Goal: Find specific page/section: Find specific page/section

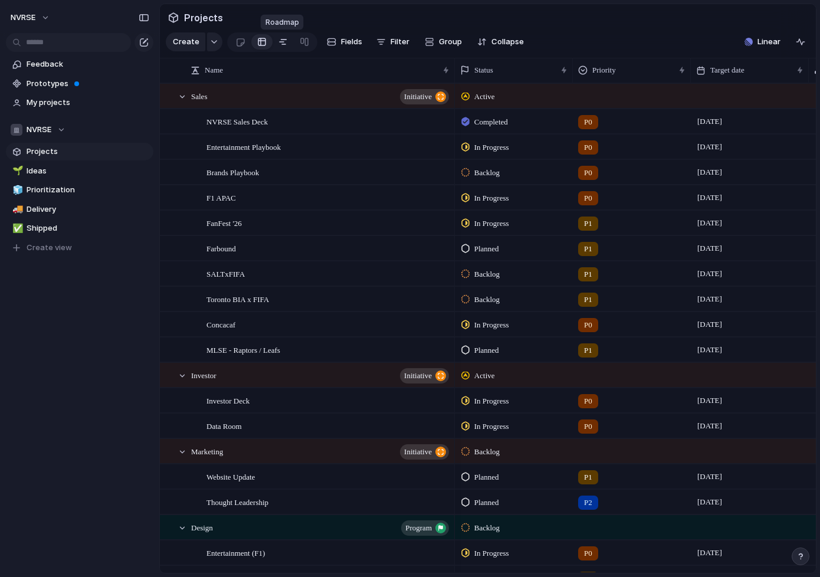
click at [281, 40] on div at bounding box center [282, 41] width 9 height 19
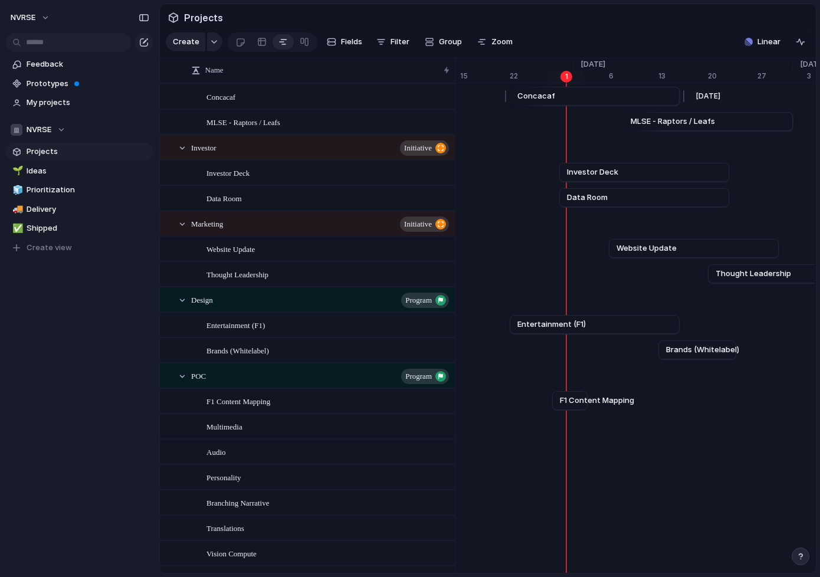
scroll to position [231, 0]
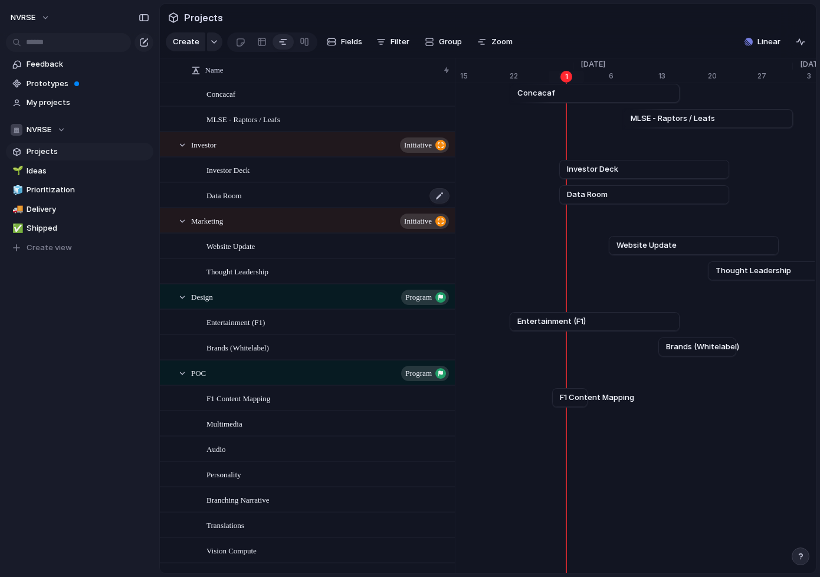
click at [358, 196] on div "Data Room" at bounding box center [328, 195] width 244 height 24
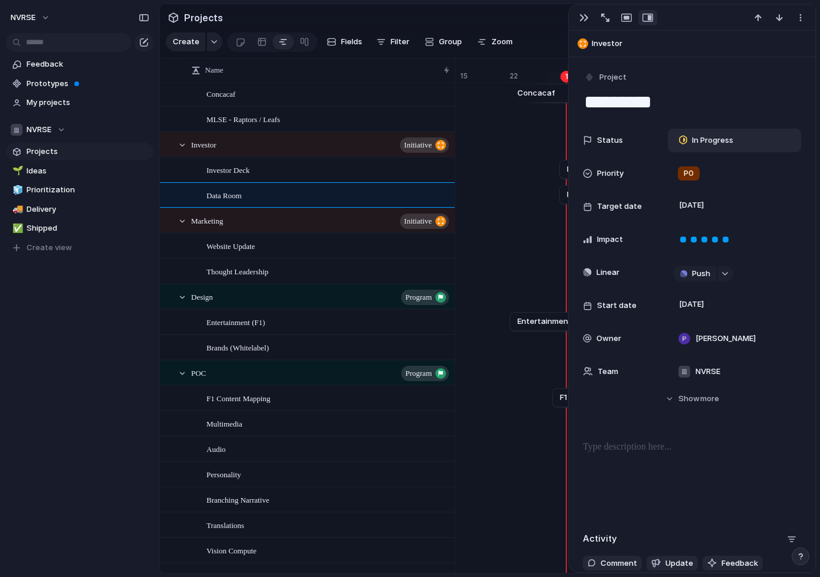
click at [729, 140] on span "In Progress" at bounding box center [712, 140] width 41 height 12
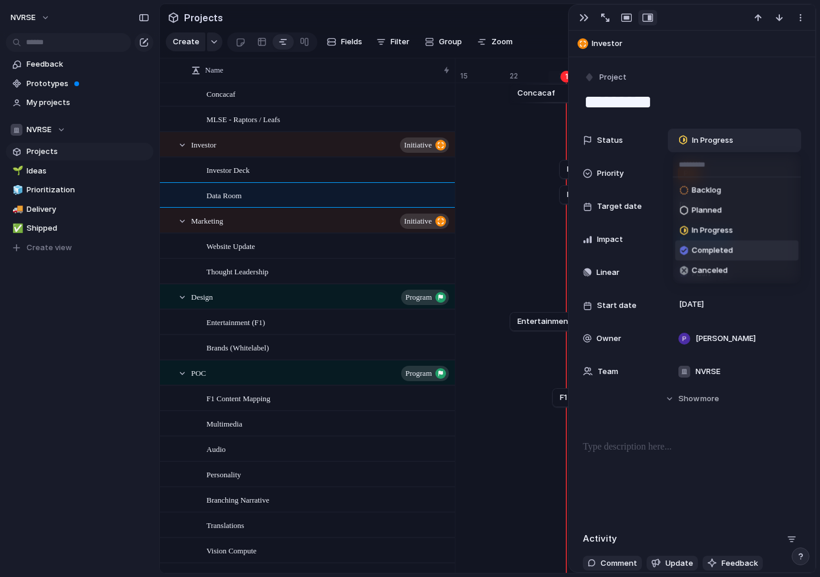
click at [721, 252] on span "Completed" at bounding box center [712, 251] width 41 height 12
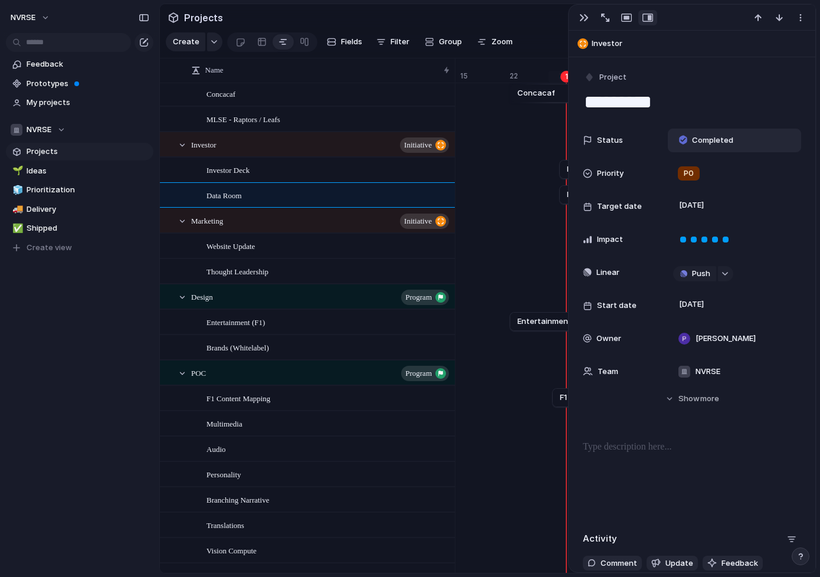
click at [506, 275] on div "[DATE] Thought Leadership [DATE]" at bounding box center [467, 270] width 15724 height 25
click at [580, 14] on div "button" at bounding box center [583, 17] width 9 height 9
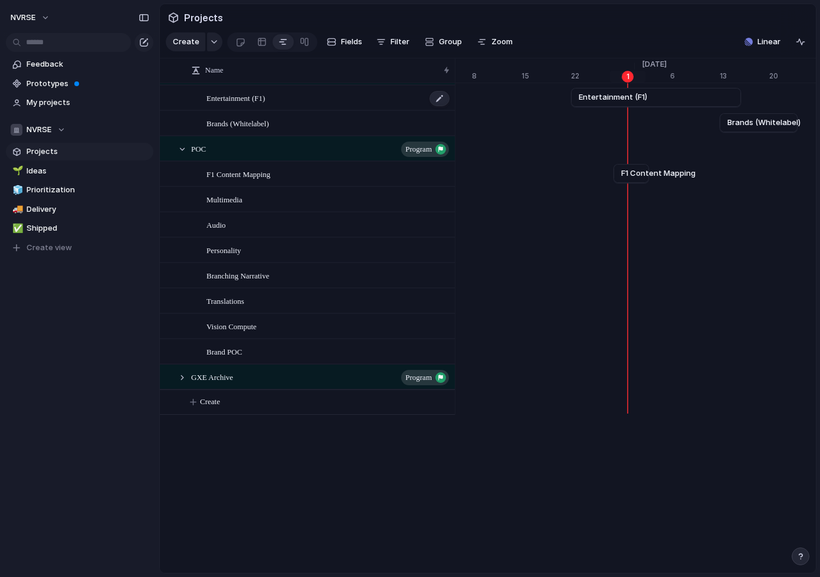
scroll to position [452, 0]
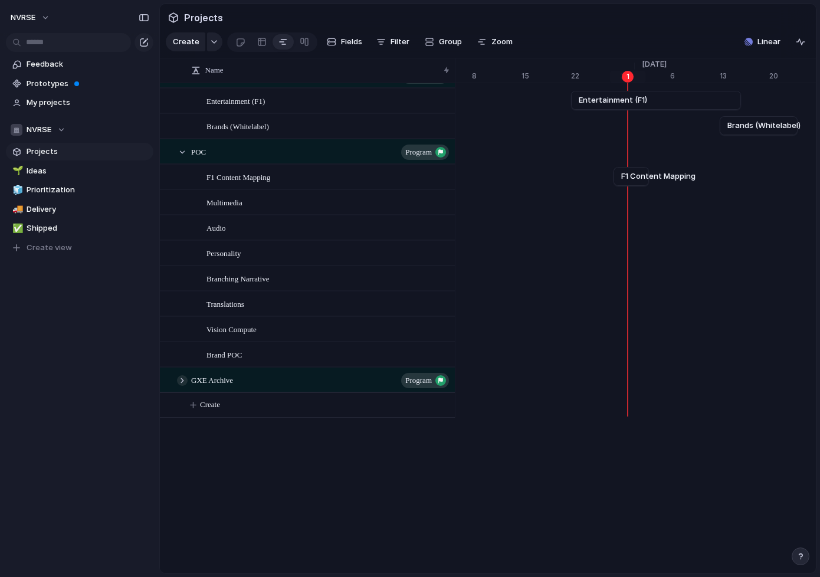
click at [183, 380] on div at bounding box center [182, 380] width 11 height 11
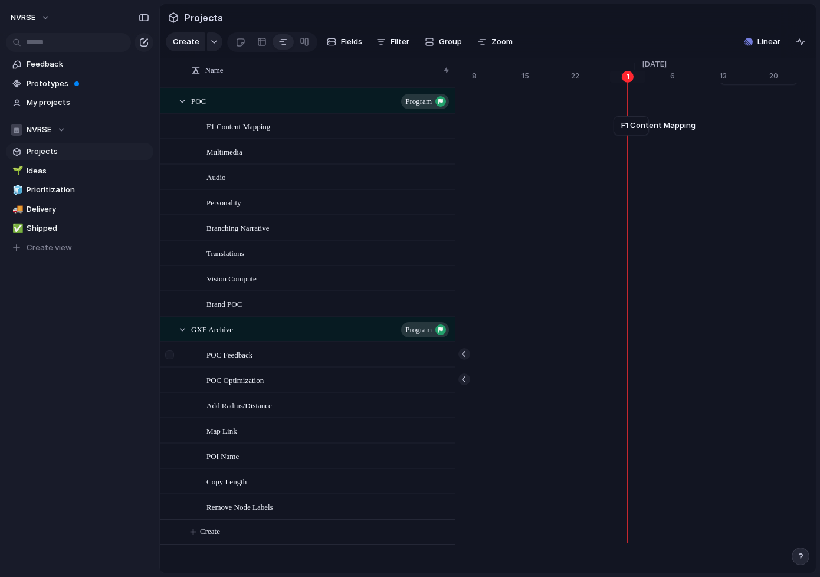
scroll to position [503, 0]
click at [181, 328] on div at bounding box center [182, 329] width 11 height 11
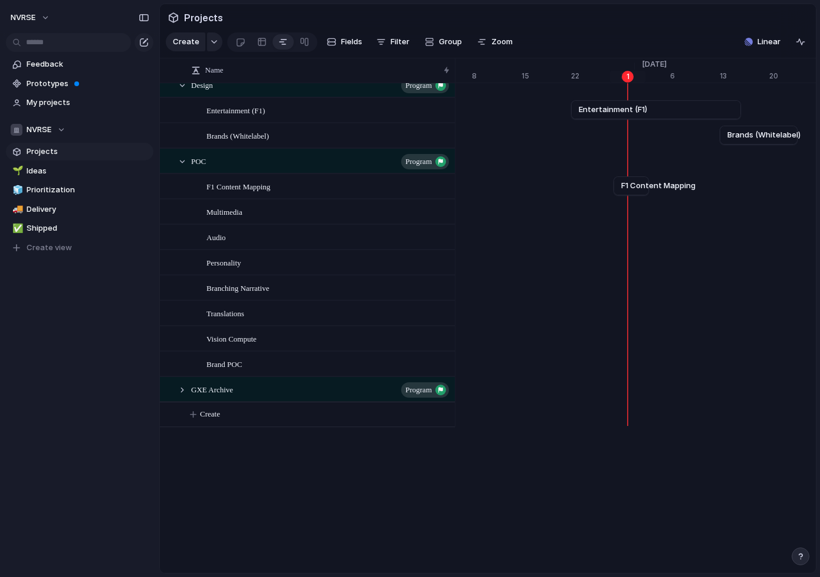
scroll to position [441, 0]
